Goal: Check status: Check status

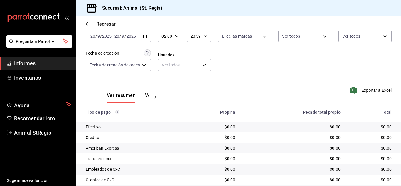
scroll to position [29, 0]
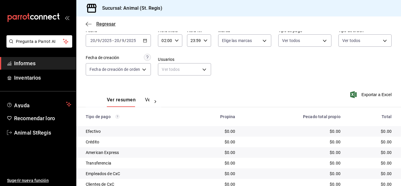
click at [108, 25] on font "Regresar" at bounding box center [105, 24] width 19 height 6
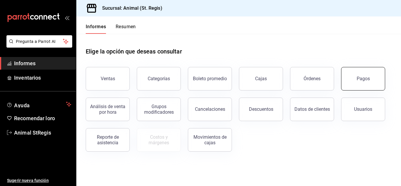
click at [373, 82] on button "Pagos" at bounding box center [363, 78] width 44 height 23
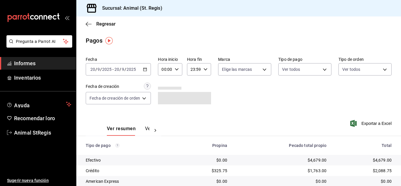
drag, startPoint x: 394, startPoint y: 79, endPoint x: 397, endPoint y: 89, distance: 10.3
click at [398, 90] on div "Regresar Pagos Fecha [DATE] [DATE] - [DATE] [DATE] Hora inicio 00:00 Hora inici…" at bounding box center [238, 100] width 324 height 169
click at [177, 70] on icon "button" at bounding box center [176, 69] width 4 height 4
click at [166, 115] on button "02" at bounding box center [164, 112] width 9 height 12
type input "02:00"
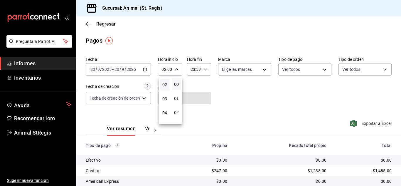
scroll to position [47, 0]
click at [164, 120] on font "06" at bounding box center [164, 121] width 5 height 5
type input "06:00"
drag, startPoint x: 398, startPoint y: 99, endPoint x: 399, endPoint y: 137, distance: 38.7
click at [400, 148] on div at bounding box center [200, 93] width 401 height 186
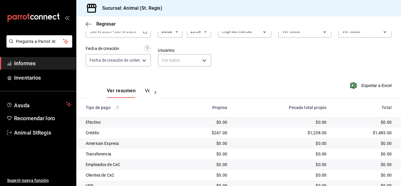
scroll to position [74, 0]
